Goal: Information Seeking & Learning: Compare options

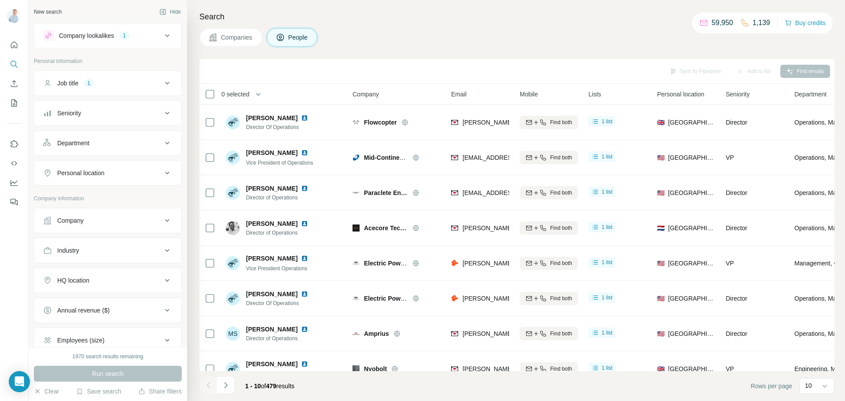
click at [143, 35] on div "Company lookalikes 1" at bounding box center [102, 35] width 119 height 11
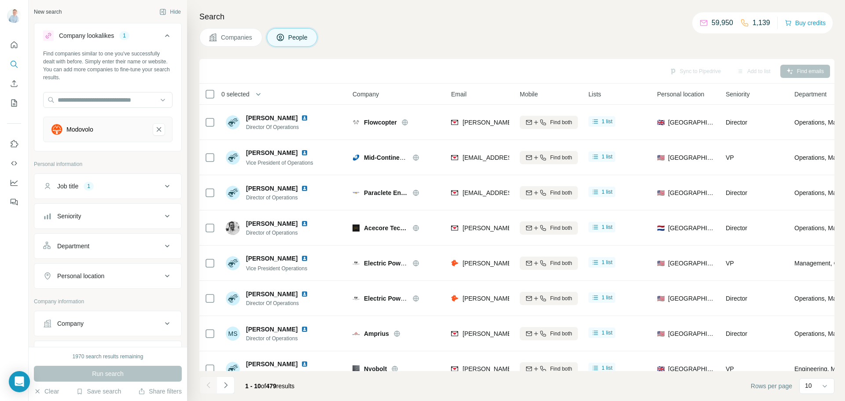
click at [80, 123] on div "Modovolo" at bounding box center [107, 130] width 129 height 26
click at [104, 105] on input "text" at bounding box center [107, 100] width 129 height 16
click at [151, 74] on div "Find companies similar to one you've successfully dealt with before. Simply ent…" at bounding box center [107, 66] width 129 height 32
click at [59, 15] on div "New search" at bounding box center [48, 12] width 28 height 8
click at [59, 14] on div "New search" at bounding box center [48, 12] width 28 height 8
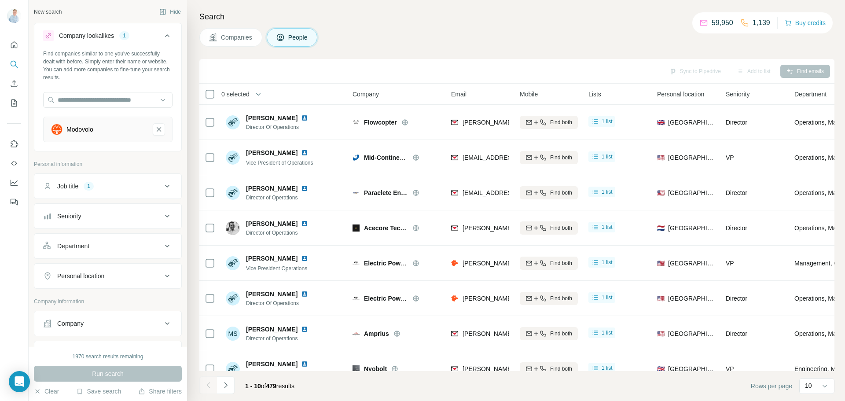
drag, startPoint x: 68, startPoint y: 12, endPoint x: 135, endPoint y: 33, distance: 70.5
click at [68, 12] on div "New search Hide" at bounding box center [108, 11] width 148 height 13
click at [15, 47] on icon "Quick start" at bounding box center [14, 44] width 7 height 7
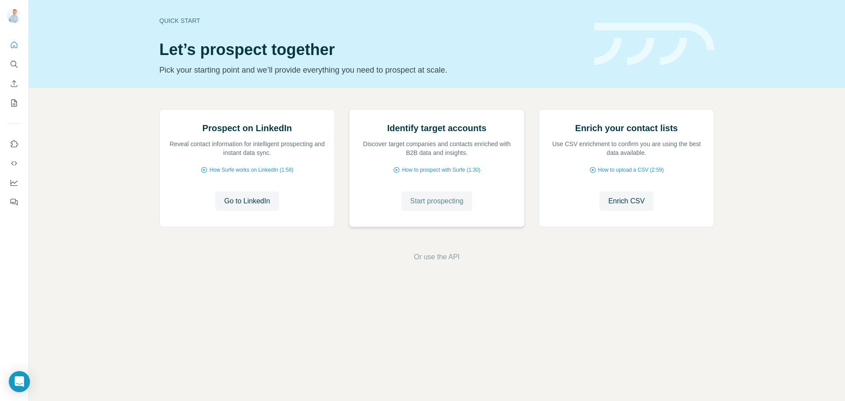
click at [457, 206] on span "Start prospecting" at bounding box center [436, 201] width 53 height 11
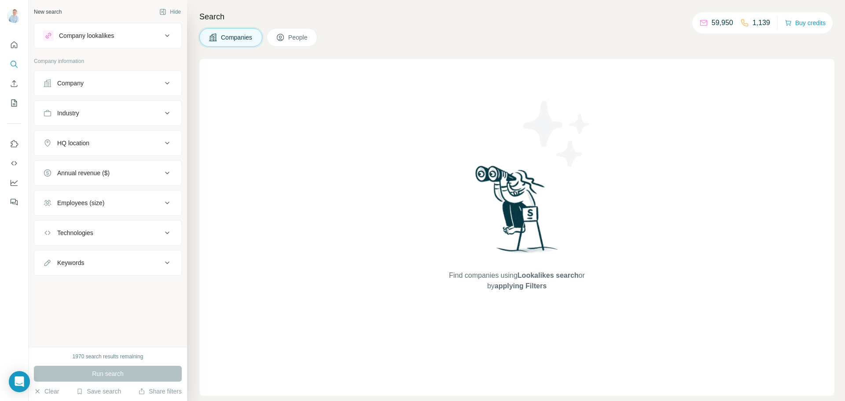
click at [124, 34] on div "Company lookalikes" at bounding box center [102, 35] width 119 height 11
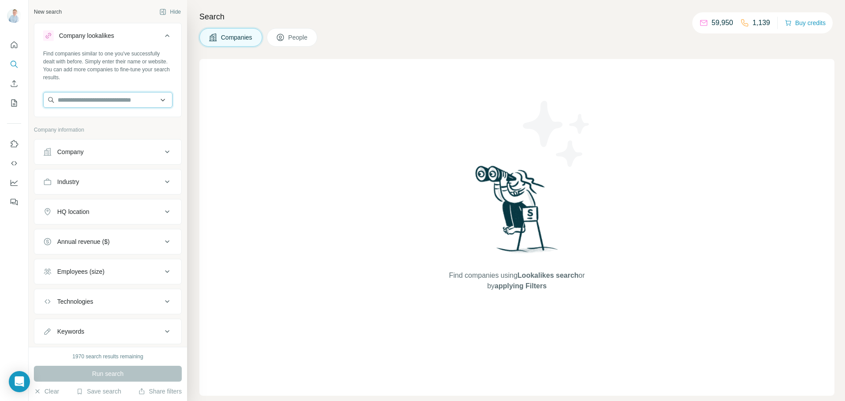
click at [91, 101] on input "text" at bounding box center [107, 100] width 129 height 16
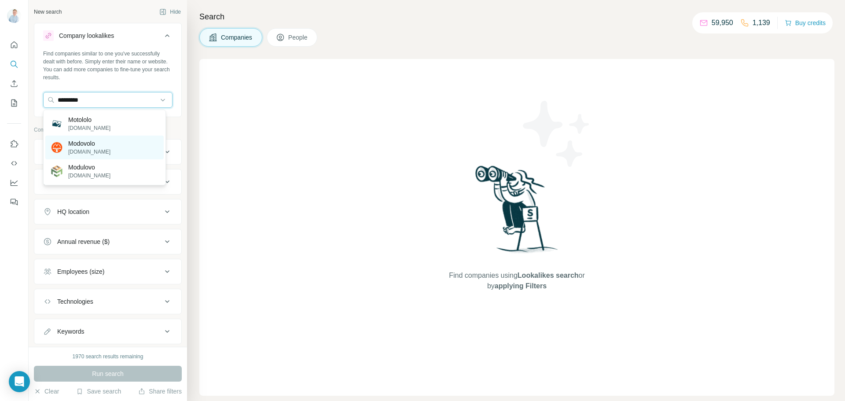
type input "*********"
click at [111, 152] on div "Modovolo [DOMAIN_NAME]" at bounding box center [104, 147] width 118 height 24
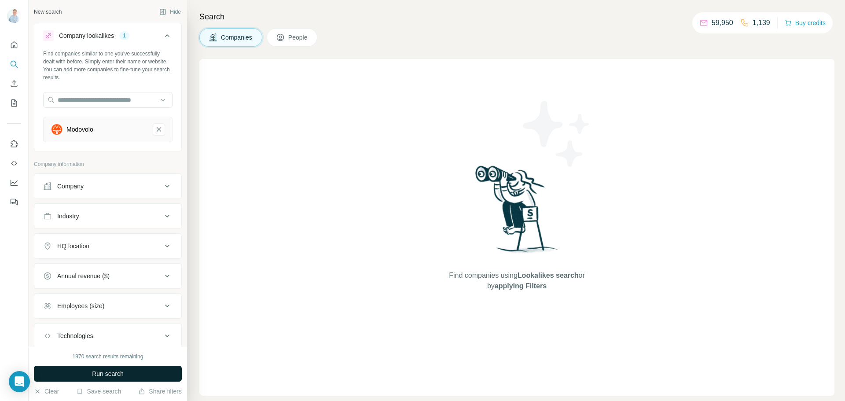
click at [122, 374] on span "Run search" at bounding box center [108, 373] width 32 height 9
